Goal: Consume media (video, audio)

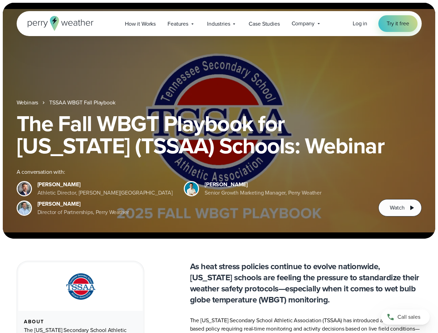
click at [219, 166] on div "The Fall WBGT Playbook for [US_STATE] (TSSAA) Schools: Webinar A conversation w…" at bounding box center [219, 164] width 405 height 104
click at [219, 24] on span "Industries" at bounding box center [218, 24] width 23 height 8
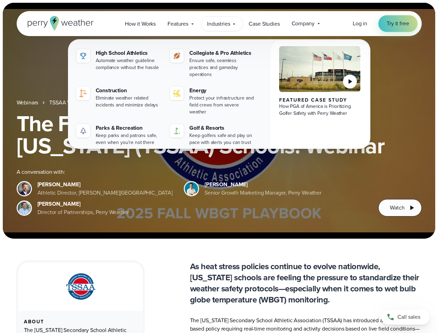
click at [219, 121] on h1 "The Fall WBGT Playbook for [US_STATE] (TSSAA) Schools: Webinar" at bounding box center [219, 134] width 405 height 44
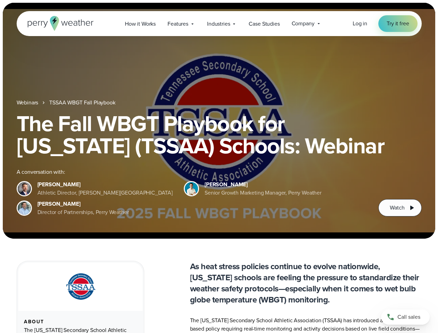
click at [83, 103] on link "TSSAA WBGT Fall Playbook" at bounding box center [82, 102] width 66 height 8
click at [400, 208] on span "Watch" at bounding box center [397, 207] width 15 height 8
